Goal: Find specific page/section

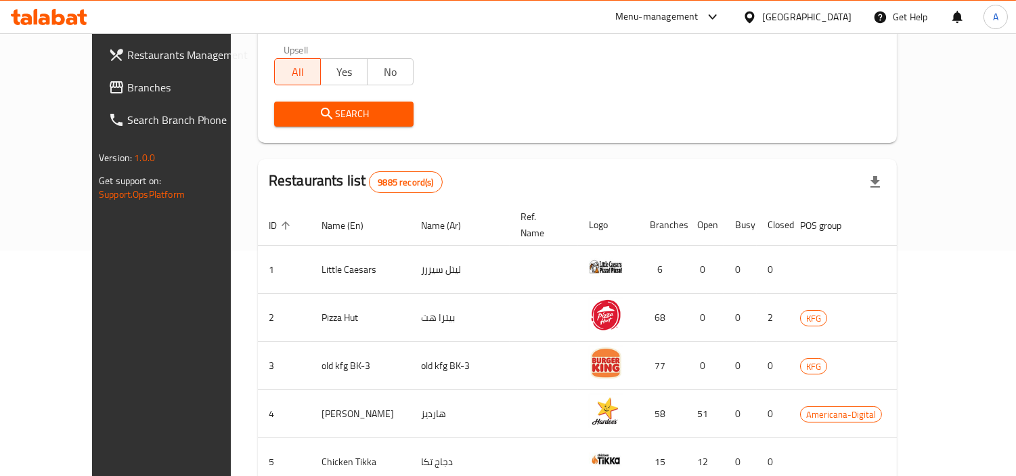
scroll to position [75, 0]
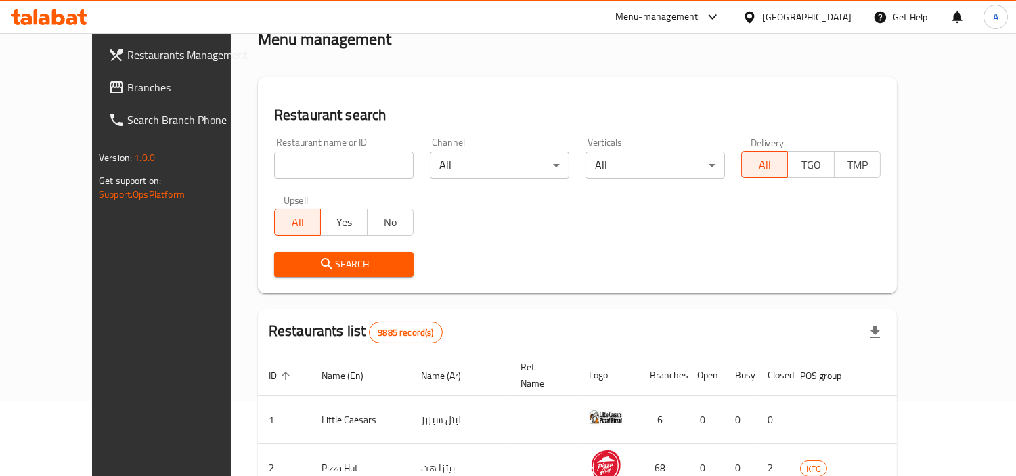
click at [831, 35] on div "Menu management" at bounding box center [577, 39] width 639 height 22
click at [831, 16] on div "[GEOGRAPHIC_DATA]" at bounding box center [806, 16] width 89 height 15
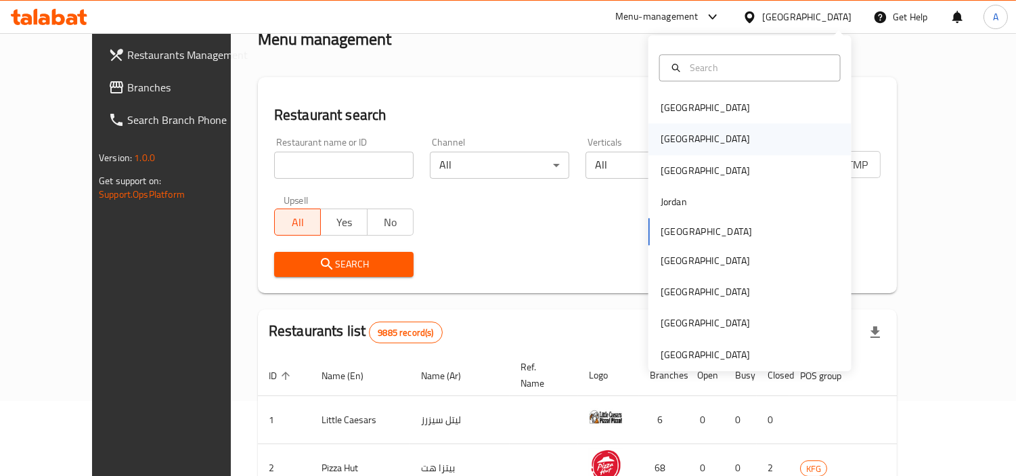
click at [731, 139] on div "[GEOGRAPHIC_DATA]" at bounding box center [749, 139] width 203 height 31
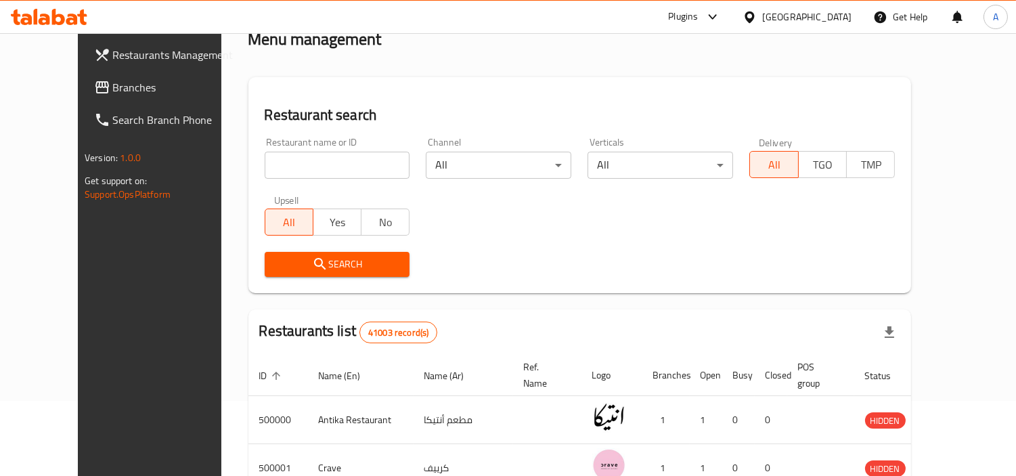
click at [322, 181] on div "Restaurant name or ID Restaurant name or ID" at bounding box center [338, 158] width 162 height 58
click at [322, 171] on input "search" at bounding box center [338, 165] width 146 height 27
paste input "693038"
type input "693038"
click button "Search" at bounding box center [338, 264] width 146 height 25
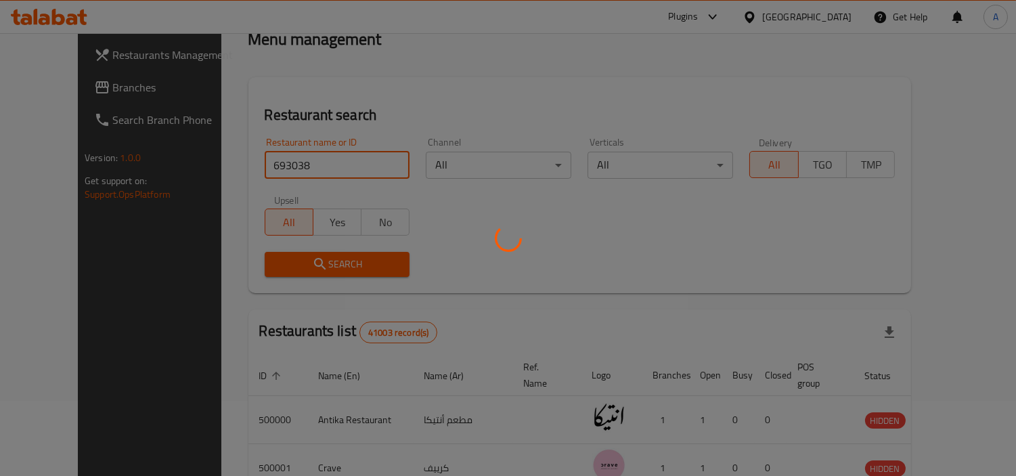
click button "Search" at bounding box center [338, 264] width 146 height 25
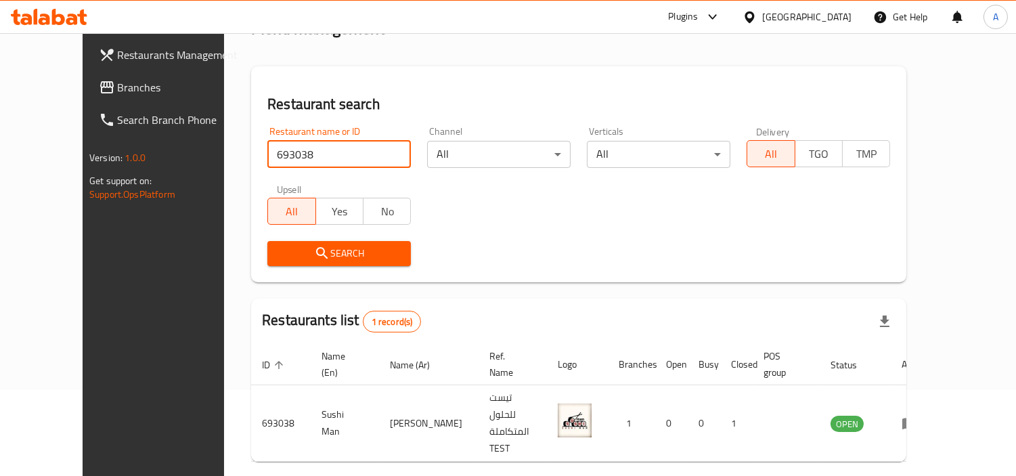
scroll to position [102, 0]
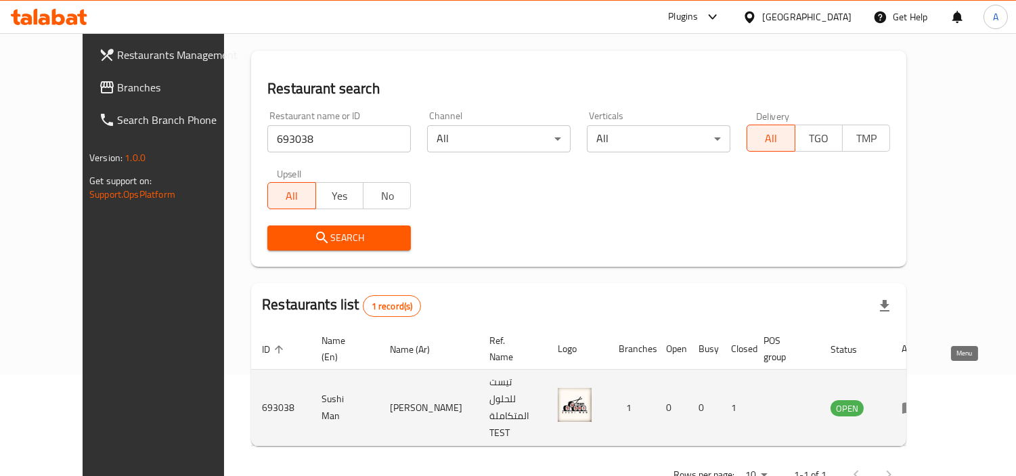
click at [917, 403] on icon "enhanced table" at bounding box center [909, 409] width 15 height 12
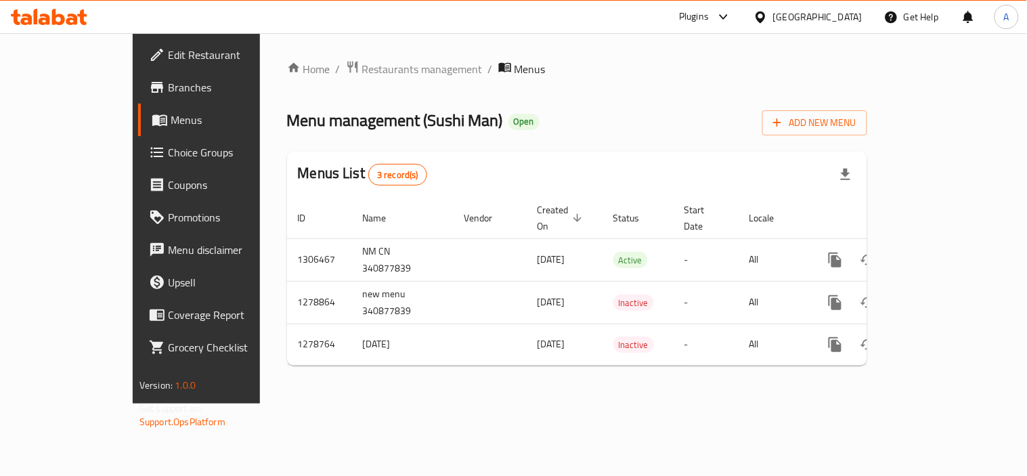
click at [168, 92] on span "Branches" at bounding box center [230, 87] width 125 height 16
